Goal: Navigation & Orientation: Understand site structure

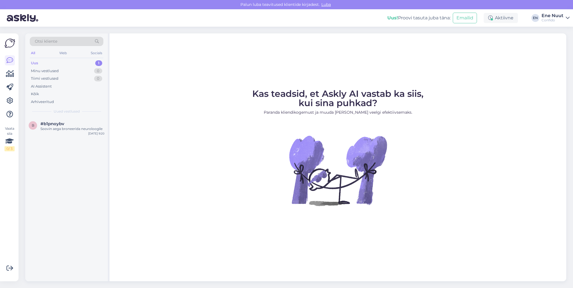
click at [565, 17] on link "Ene Nuut Confido" at bounding box center [556, 17] width 28 height 9
click at [425, 81] on div "Kas teadsid, et Askly AI vastab ka siis, kui sina puhkad? Paranda kliendikogemu…" at bounding box center [338, 157] width 457 height 248
click at [6, 97] on icon at bounding box center [9, 100] width 7 height 7
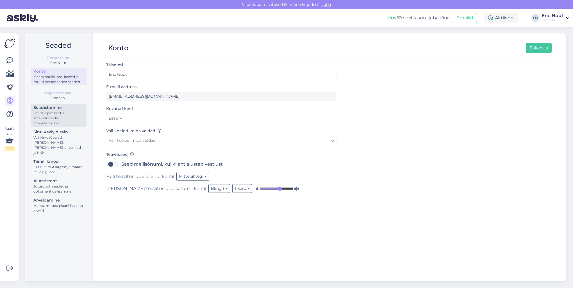
click at [42, 112] on div "Script, õpetused ja sotsiaalmeedia integreerimine" at bounding box center [58, 118] width 51 height 15
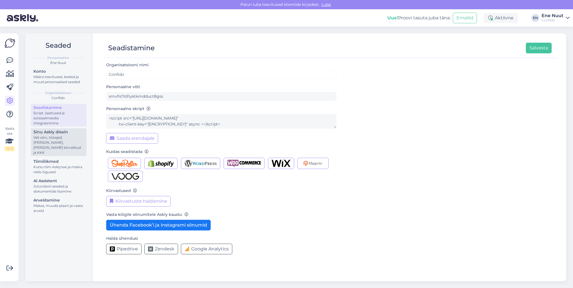
click at [44, 135] on div "Sinu Askly disain" at bounding box center [58, 132] width 51 height 6
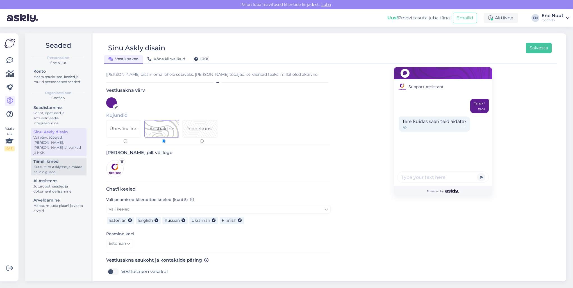
click at [39, 165] on div "Kutsu tiim Askly'sse ja määra neile õigused" at bounding box center [58, 170] width 51 height 10
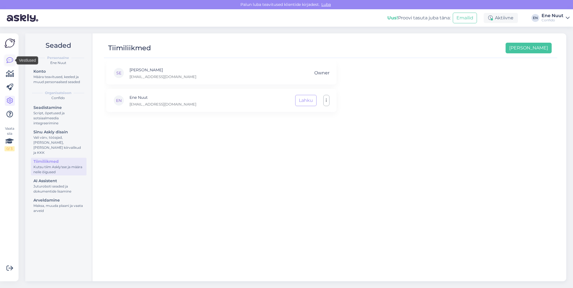
click at [9, 61] on icon at bounding box center [9, 60] width 7 height 7
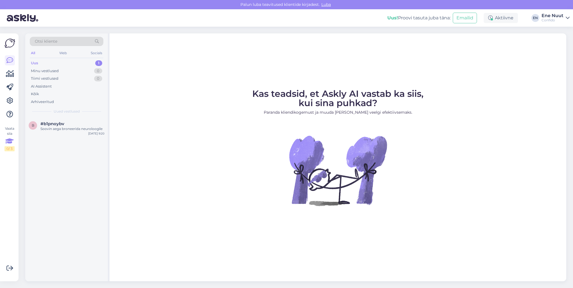
click at [11, 142] on icon at bounding box center [9, 141] width 8 height 10
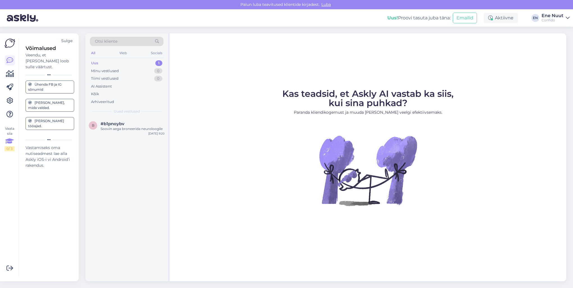
click at [11, 142] on icon at bounding box center [9, 141] width 8 height 10
